Goal: Information Seeking & Learning: Stay updated

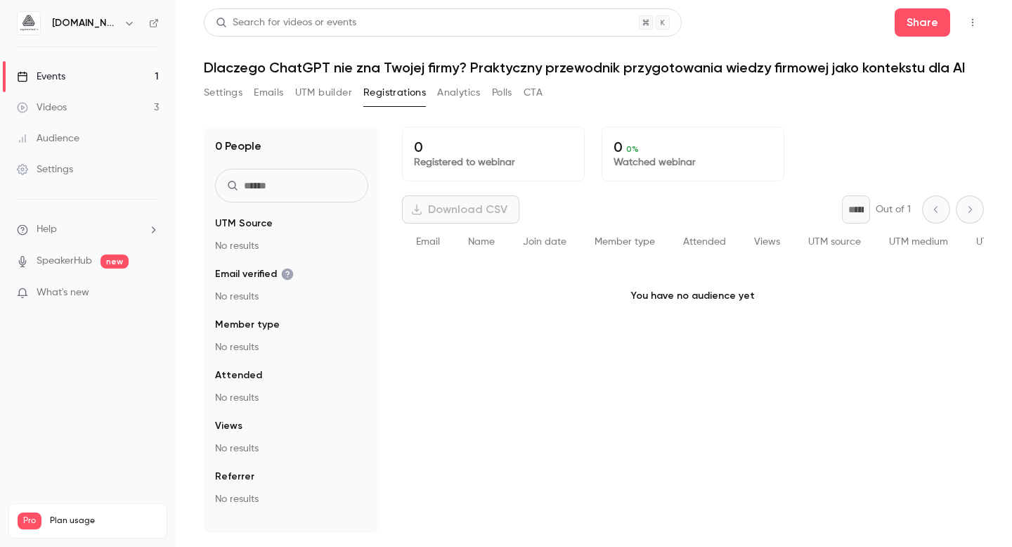
click at [78, 75] on link "Events 1" at bounding box center [88, 76] width 176 height 31
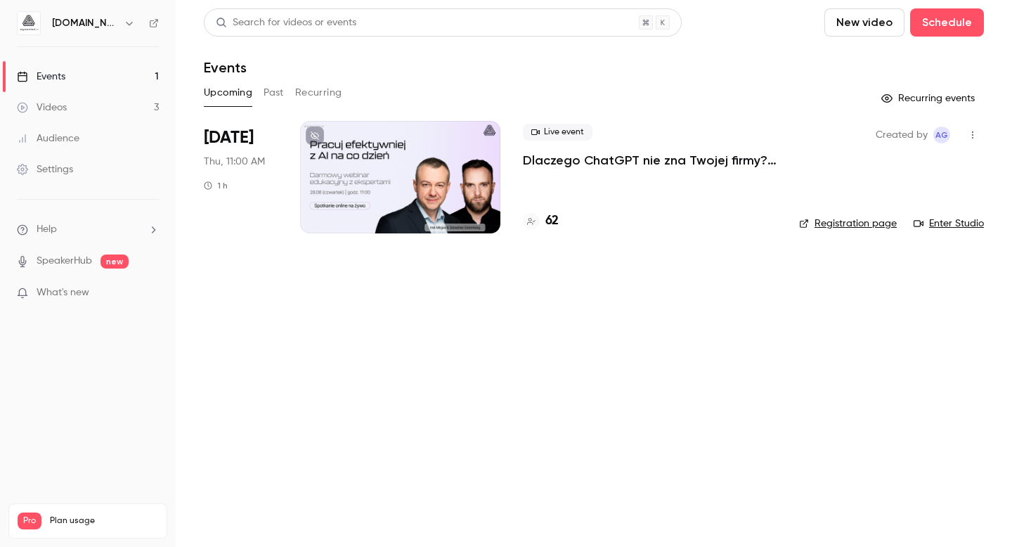
click at [554, 215] on h4 "62" at bounding box center [551, 221] width 13 height 19
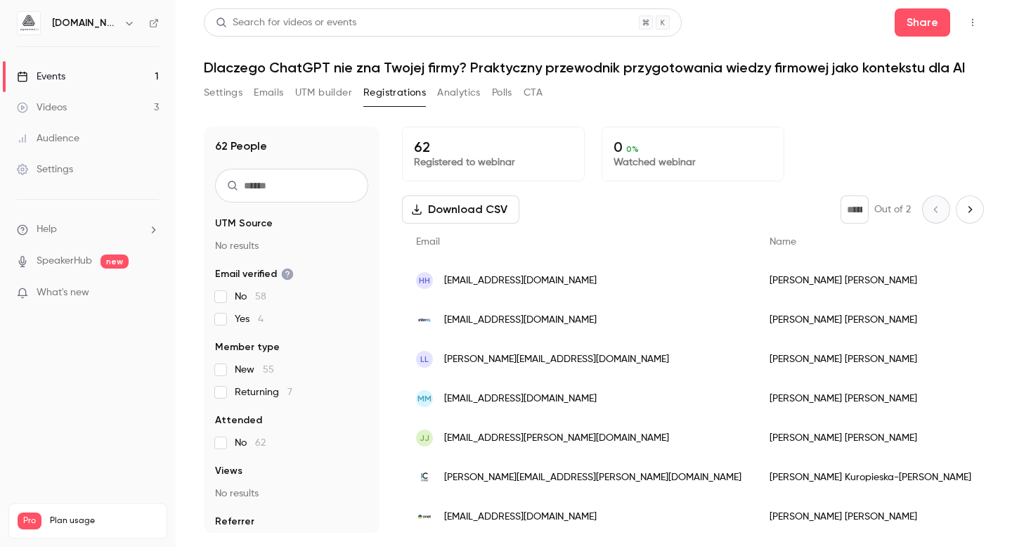
click at [495, 320] on span "[EMAIL_ADDRESS][DOMAIN_NAME]" at bounding box center [520, 320] width 153 height 15
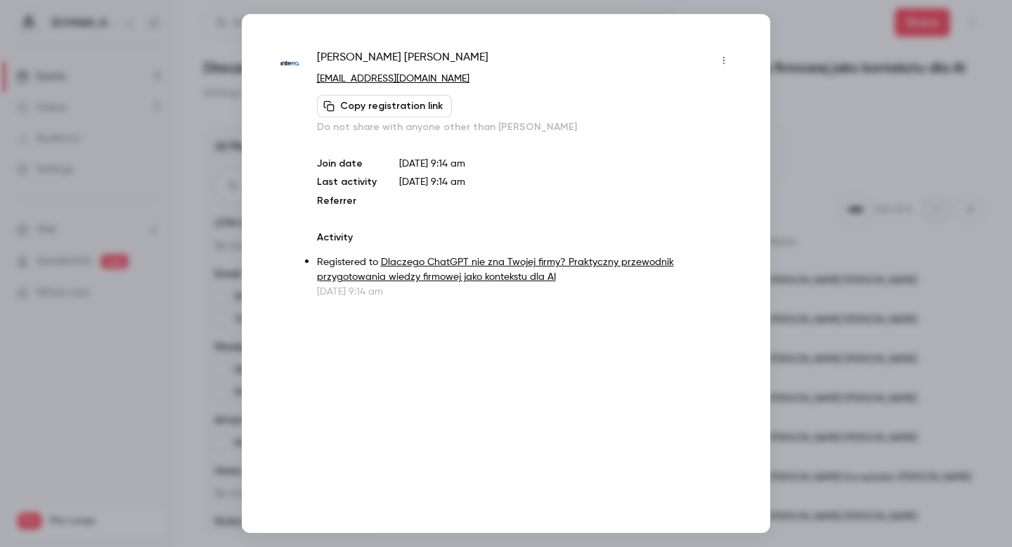
click at [822, 215] on div at bounding box center [506, 273] width 1012 height 547
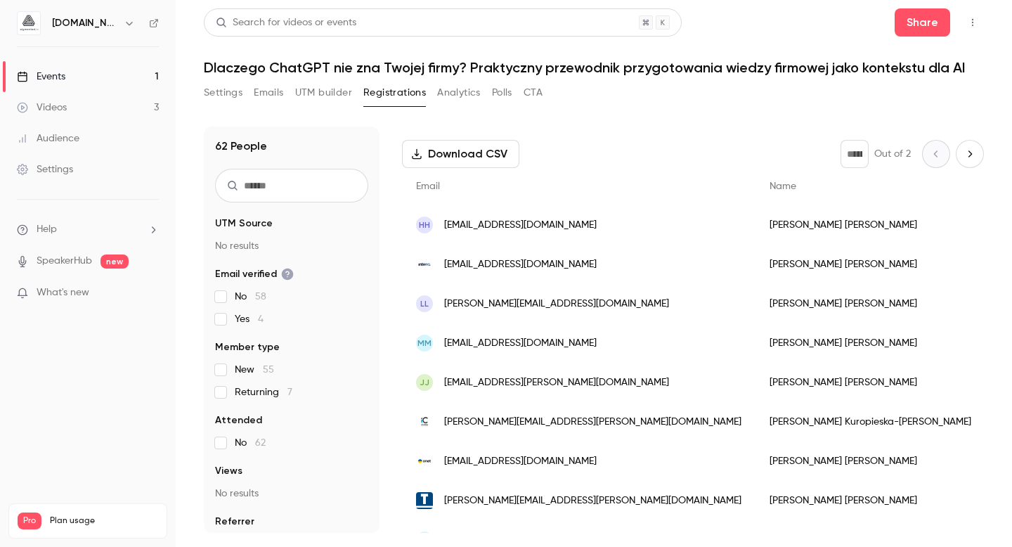
scroll to position [91, 0]
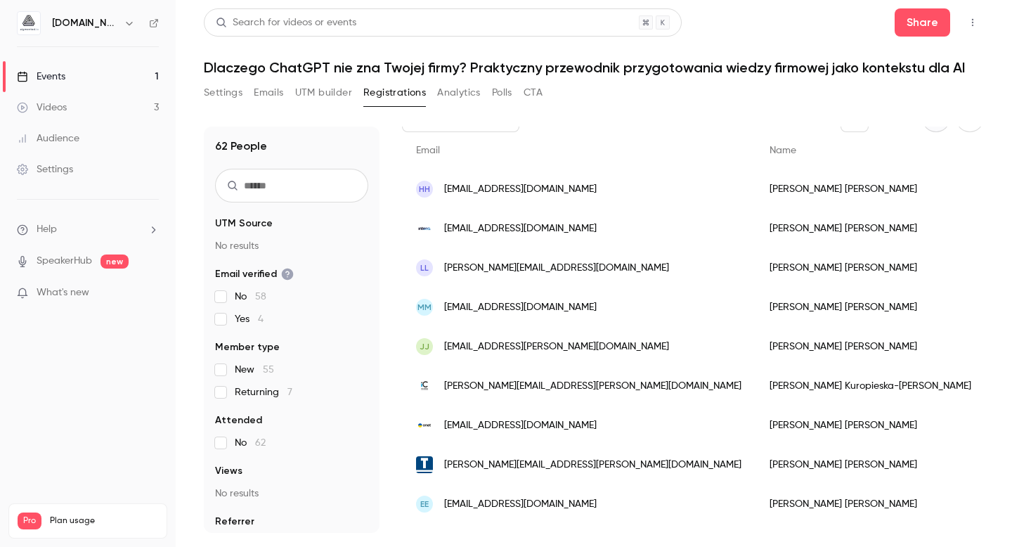
click at [111, 284] on ul "Help SpeakerHub new What's new" at bounding box center [88, 263] width 176 height 126
click at [113, 272] on ul "Help SpeakerHub new What's new" at bounding box center [88, 263] width 176 height 126
click at [112, 283] on ul "Help SpeakerHub new What's new" at bounding box center [88, 263] width 176 height 126
click at [112, 287] on p "What's new" at bounding box center [76, 292] width 119 height 15
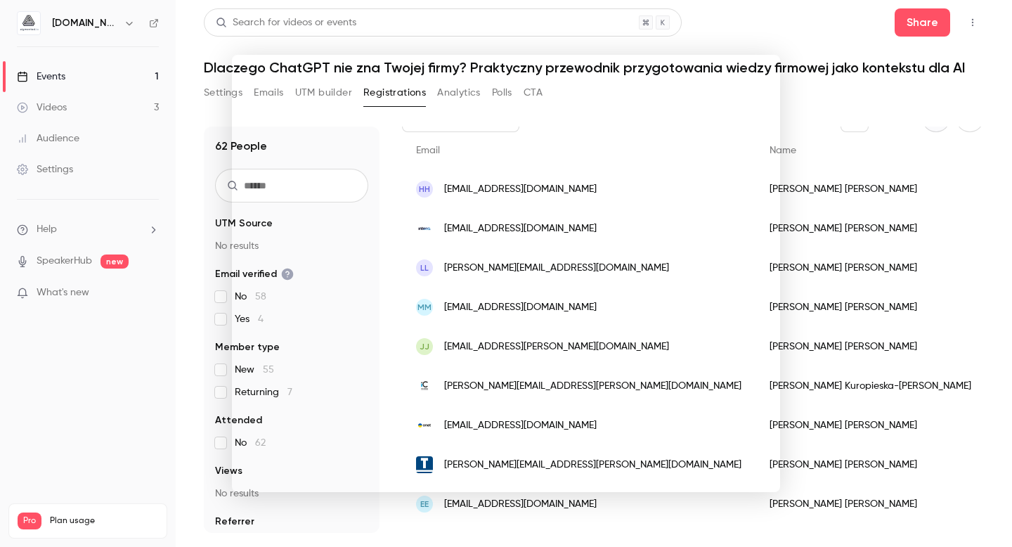
click at [116, 317] on div at bounding box center [506, 273] width 1012 height 547
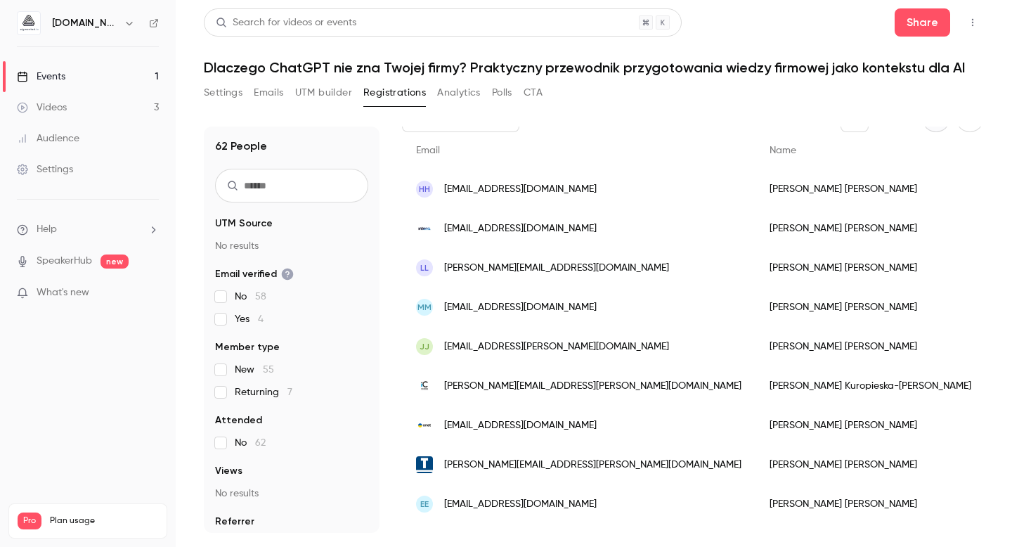
click at [112, 261] on span "new" at bounding box center [114, 261] width 28 height 14
click at [72, 262] on link "SpeakerHub" at bounding box center [65, 261] width 56 height 15
